Goal: Task Accomplishment & Management: Use online tool/utility

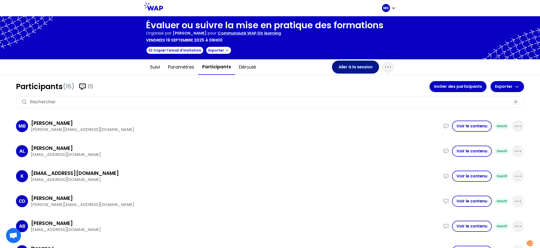
click at [342, 71] on button "Aller à la session" at bounding box center [355, 67] width 47 height 13
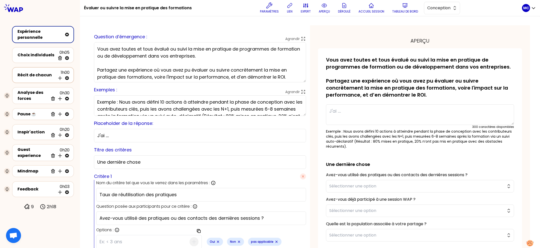
click at [44, 77] on div "Récit de chacun" at bounding box center [37, 75] width 38 height 6
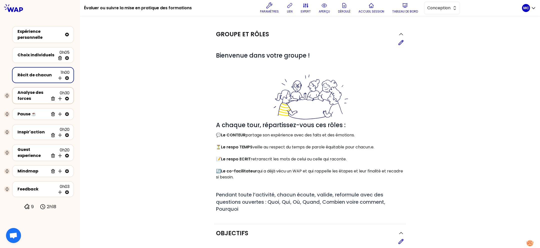
click at [40, 93] on div "Analyse des forces" at bounding box center [33, 96] width 31 height 12
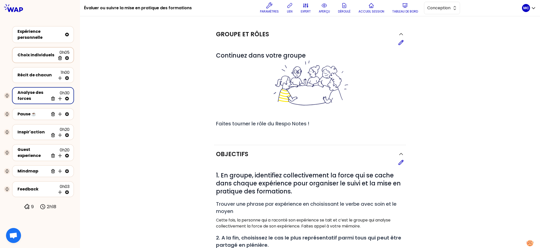
click at [36, 59] on div "Choix individuels 0h05 Supprimer" at bounding box center [43, 55] width 53 height 11
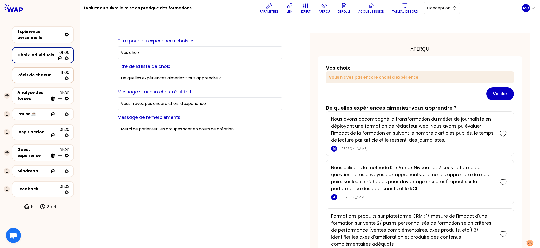
click at [36, 71] on div "Récit de chacun 1h00 Insérer une activité en dessous" at bounding box center [43, 75] width 53 height 11
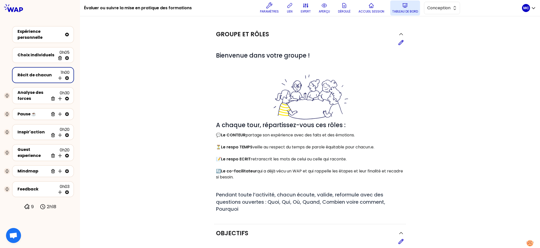
click at [419, 8] on button "Tableau de bord" at bounding box center [406, 8] width 30 height 15
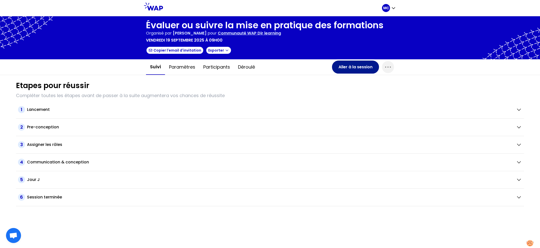
click at [360, 68] on button "Aller à la session" at bounding box center [355, 67] width 47 height 13
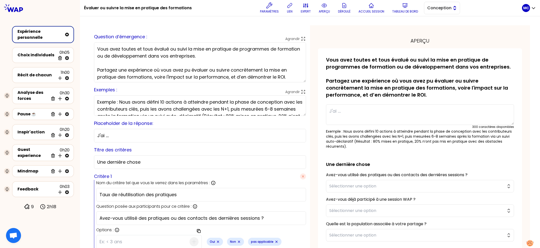
click at [438, 9] on span "Conception" at bounding box center [439, 8] width 23 height 6
click at [435, 28] on span "Facilitation" at bounding box center [446, 29] width 22 height 6
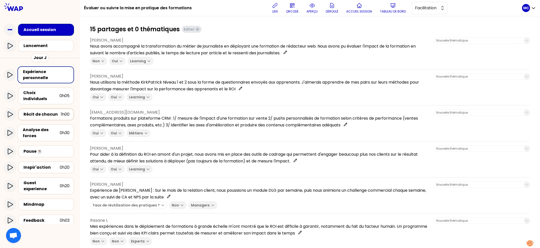
click at [41, 108] on div "Récit de chacun 1h00" at bounding box center [46, 114] width 56 height 12
